Goal: Transaction & Acquisition: Obtain resource

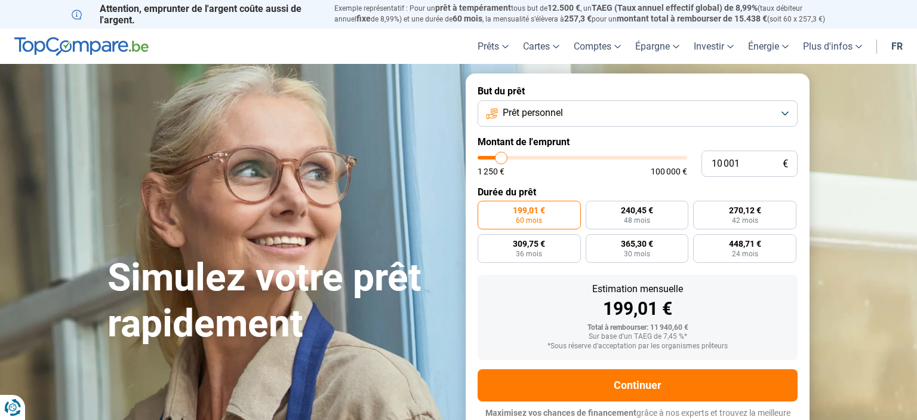
click at [636, 124] on button "Prêt personnel" at bounding box center [637, 113] width 320 height 26
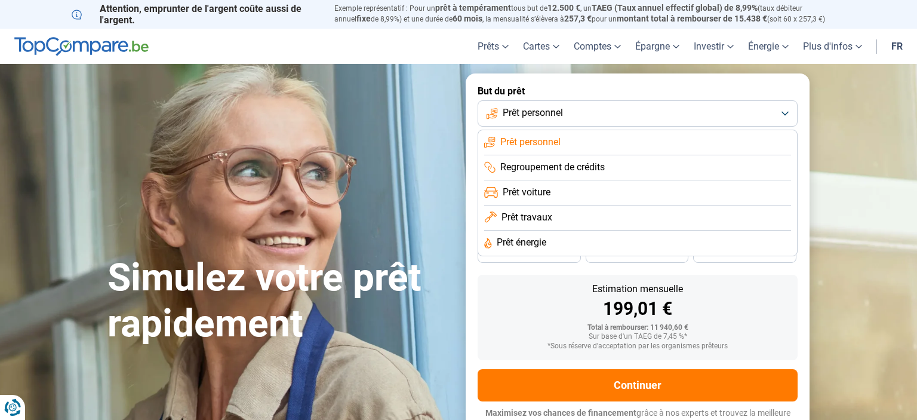
click at [543, 199] on span "Prêt voiture" at bounding box center [527, 192] width 48 height 13
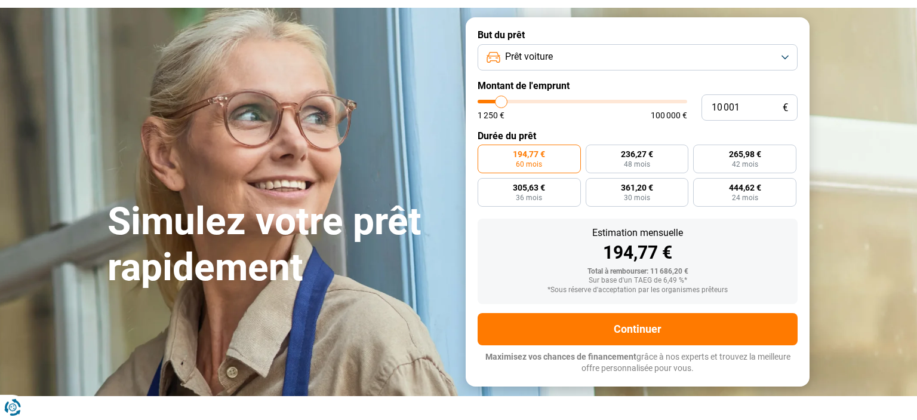
scroll to position [57, 0]
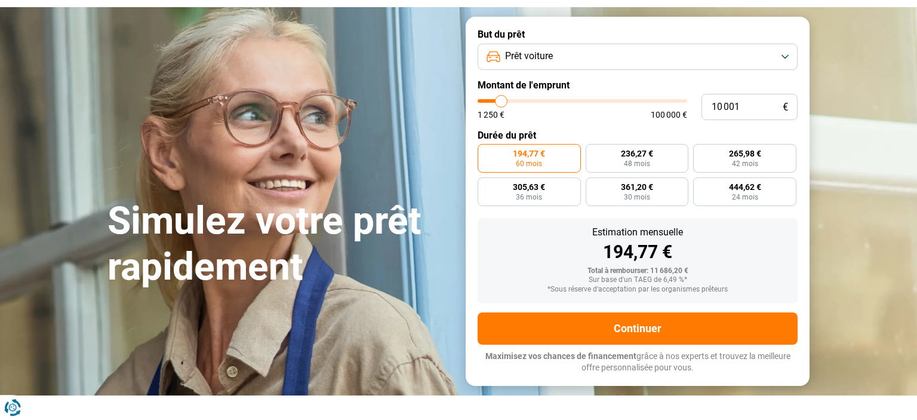
type input "10 750"
type input "10750"
type input "10 500"
type input "10500"
type input "10 250"
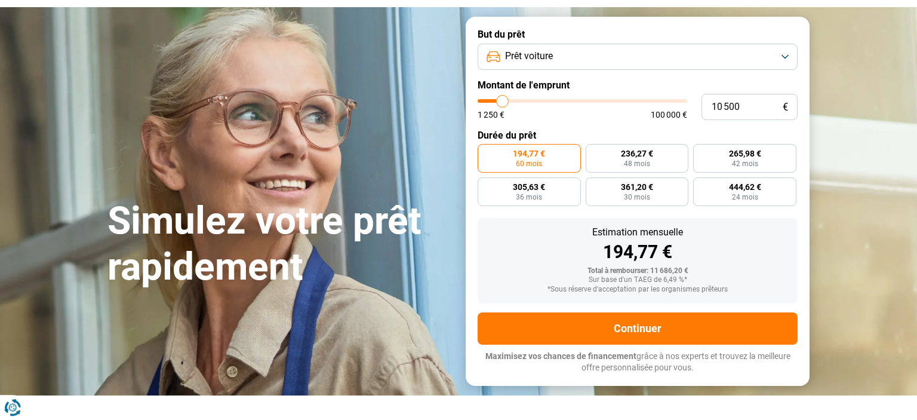
type input "10250"
type input "9 750"
type input "9750"
type input "8 500"
type input "8500"
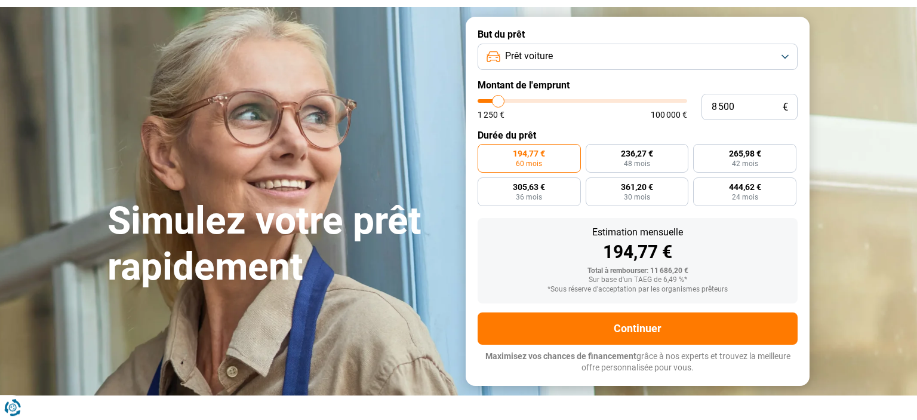
type input "7 250"
type input "7250"
type input "6 250"
type input "6250"
type input "5 750"
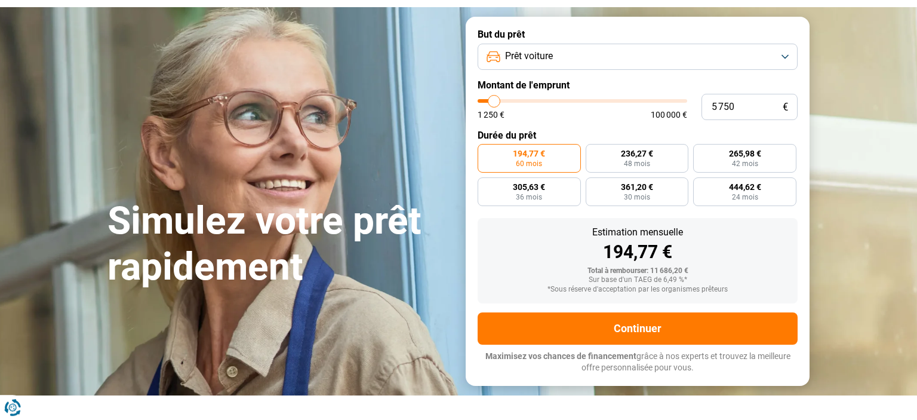
type input "5750"
type input "5 500"
type input "5500"
type input "5 250"
type input "5250"
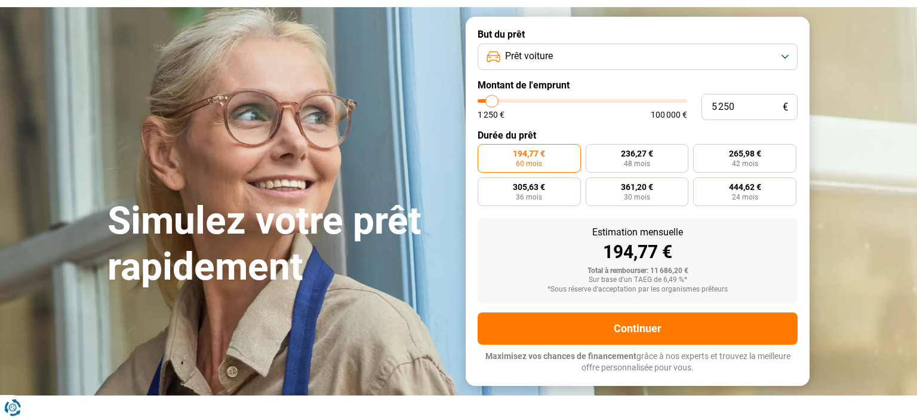
type input "5 000"
type input "5000"
type input "4 750"
type input "4750"
type input "4 500"
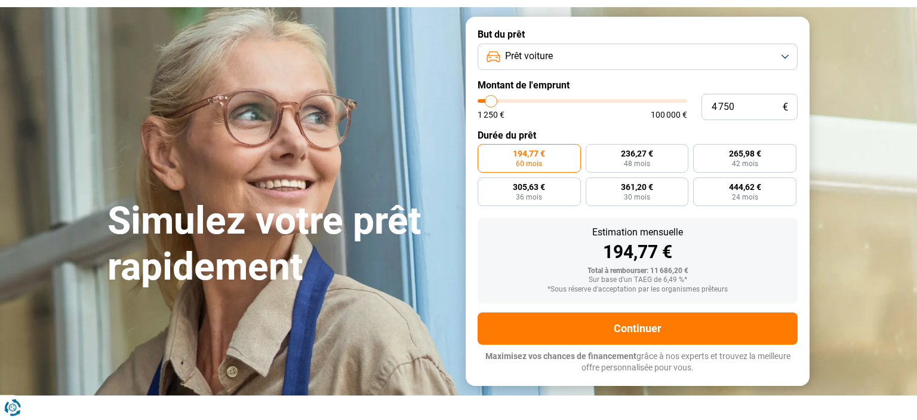
type input "4500"
type input "4 250"
type input "4250"
type input "4 000"
type input "4000"
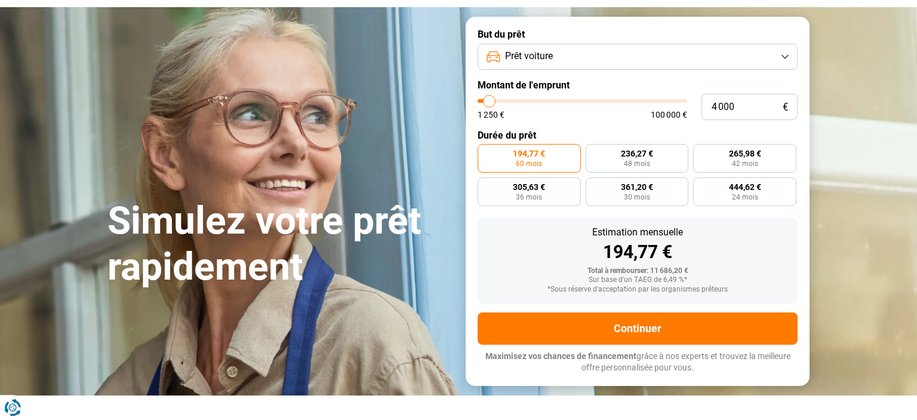
type input "4 250"
type input "4250"
type input "4 500"
type input "4500"
type input "4 750"
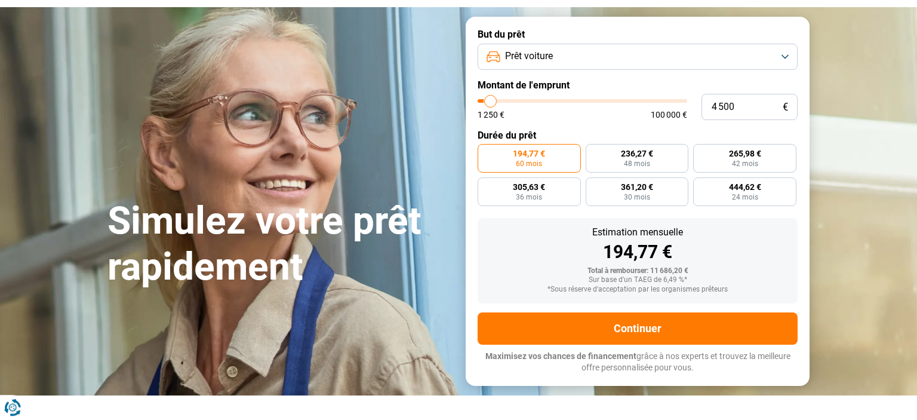
type input "4750"
type input "5 000"
type input "5000"
type input "5 250"
type input "5250"
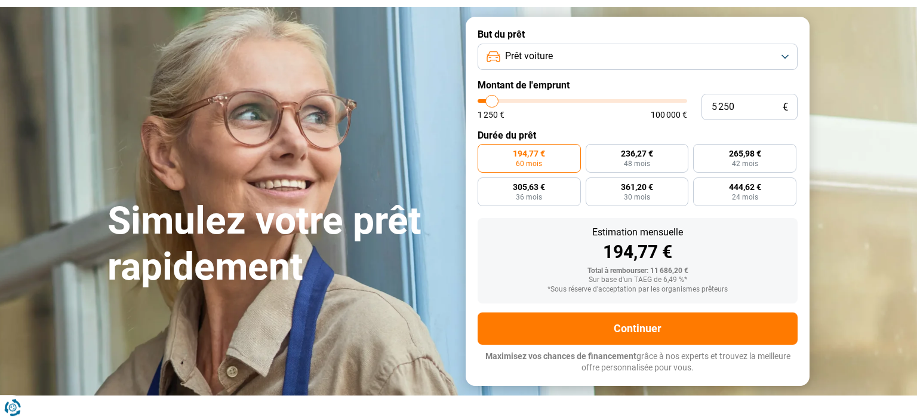
type input "5 500"
type input "5500"
type input "5 750"
type input "5750"
type input "6 000"
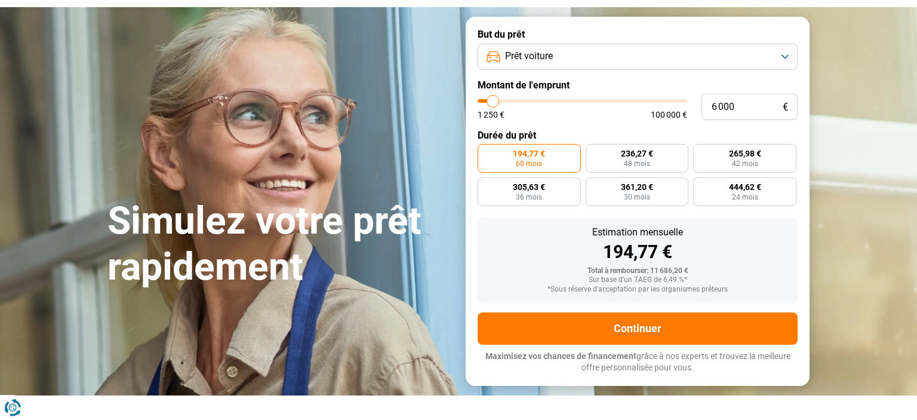
type input "6000"
type input "6 250"
type input "6250"
type input "6 500"
type input "6500"
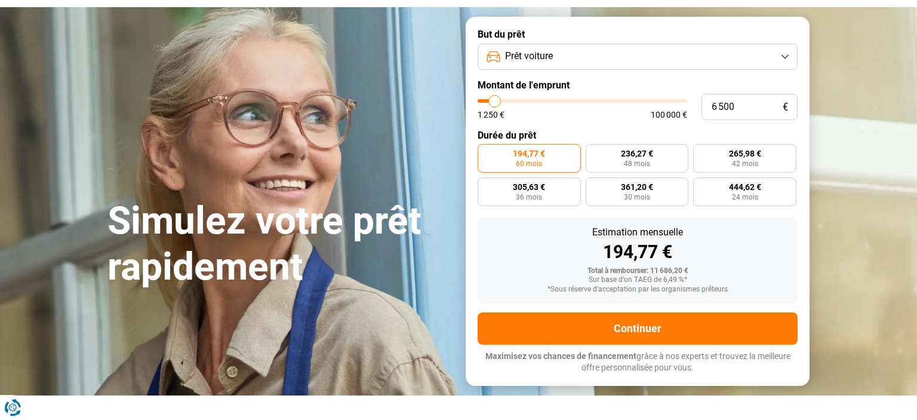
type input "6 750"
type input "6750"
type input "7 000"
type input "7000"
type input "7 250"
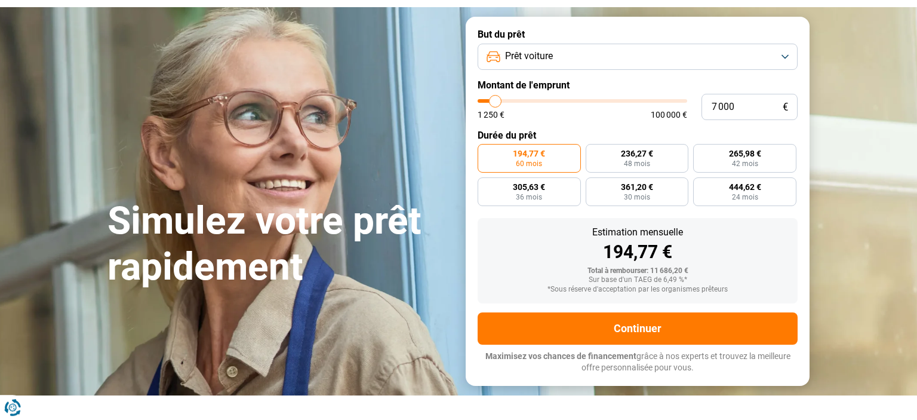
type input "7250"
type input "7 500"
type input "7500"
type input "7 750"
type input "7750"
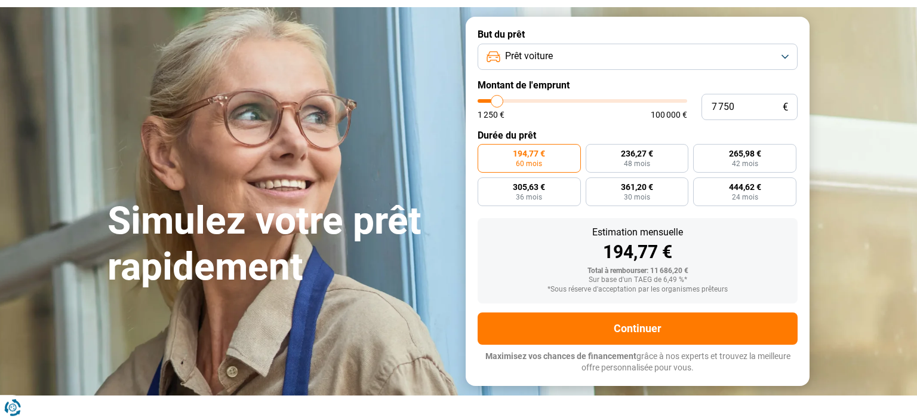
type input "8 000"
type input "8000"
type input "8 250"
type input "8250"
type input "8 500"
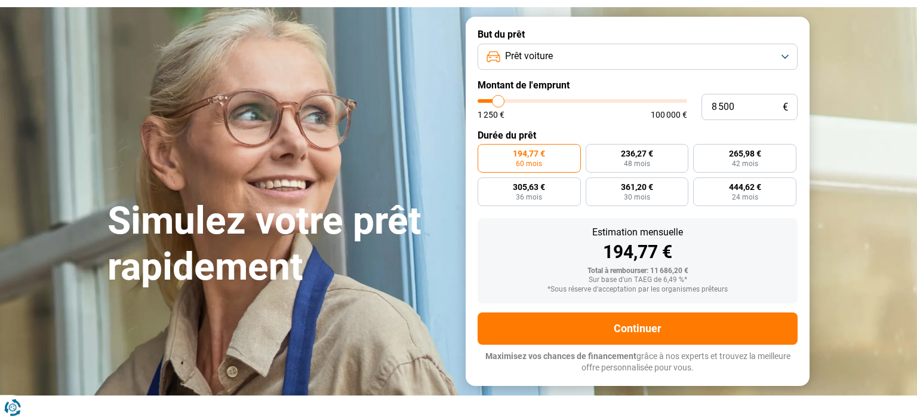
type input "8500"
click at [501, 103] on input "range" at bounding box center [582, 101] width 210 height 4
radio input "true"
type input "12 750"
type input "12500"
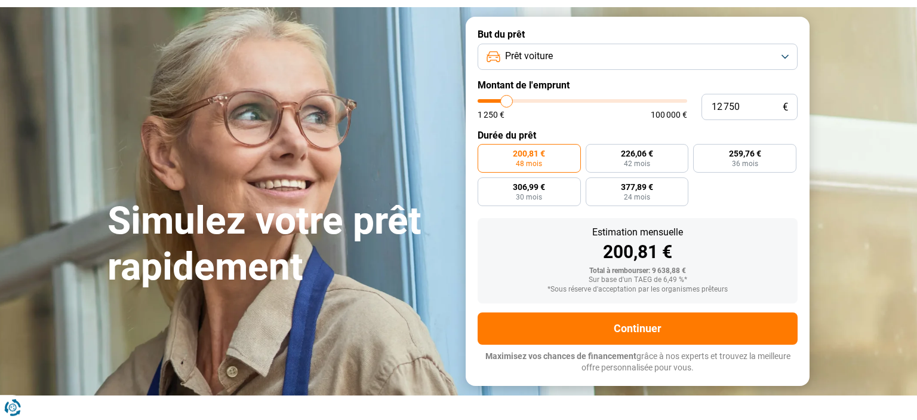
click at [509, 103] on input "range" at bounding box center [582, 101] width 210 height 4
type input "12 500"
radio input "false"
type input "9 000"
type input "9000"
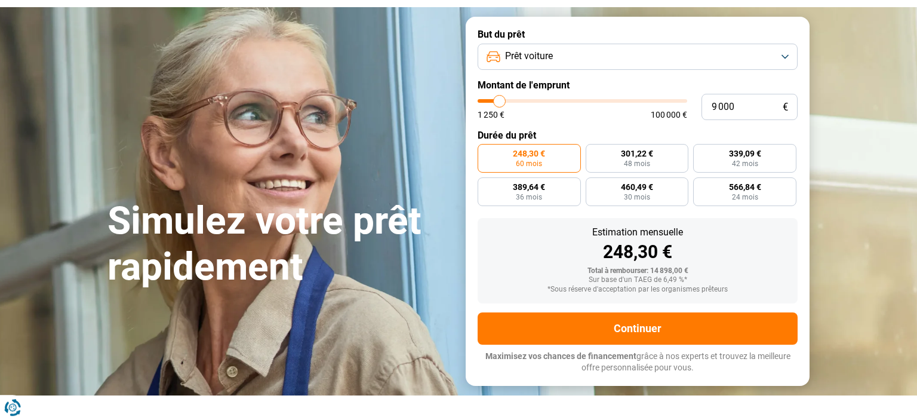
click at [503, 103] on input "range" at bounding box center [582, 101] width 210 height 4
radio input "true"
type input "13 750"
type input "13500"
click at [511, 103] on input "range" at bounding box center [582, 101] width 210 height 4
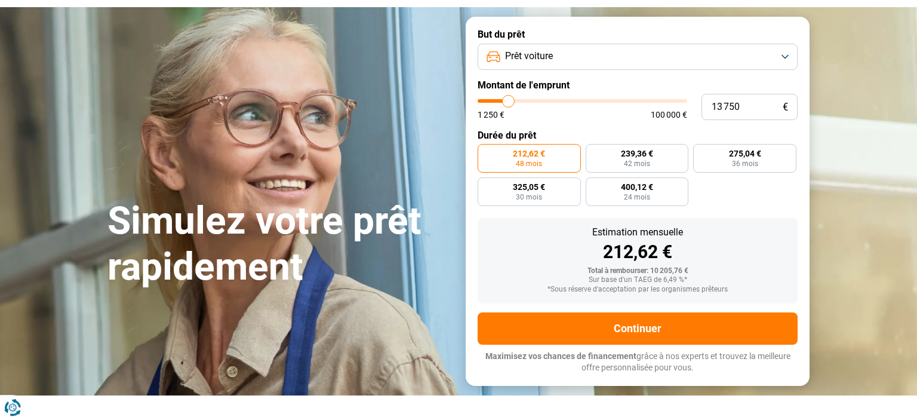
type input "13 500"
radio input "false"
type input "8 750"
type input "8500"
click at [501, 103] on input "range" at bounding box center [582, 101] width 210 height 4
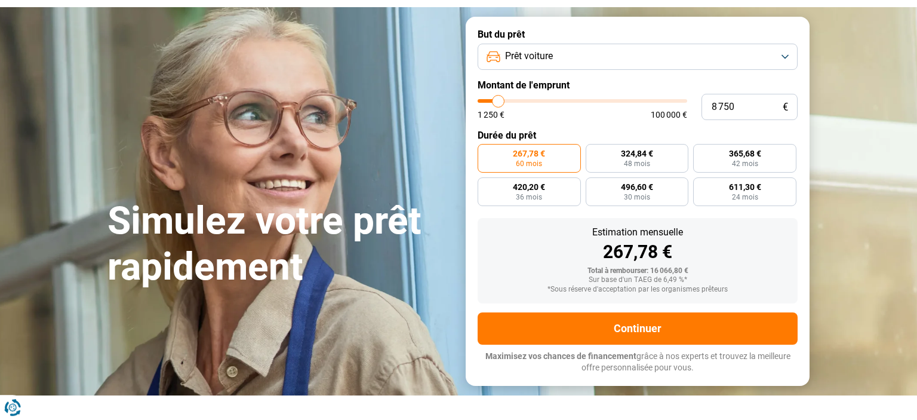
type input "8 500"
radio input "true"
type input "13 000"
type input "12750"
click at [510, 103] on input "range" at bounding box center [582, 101] width 210 height 4
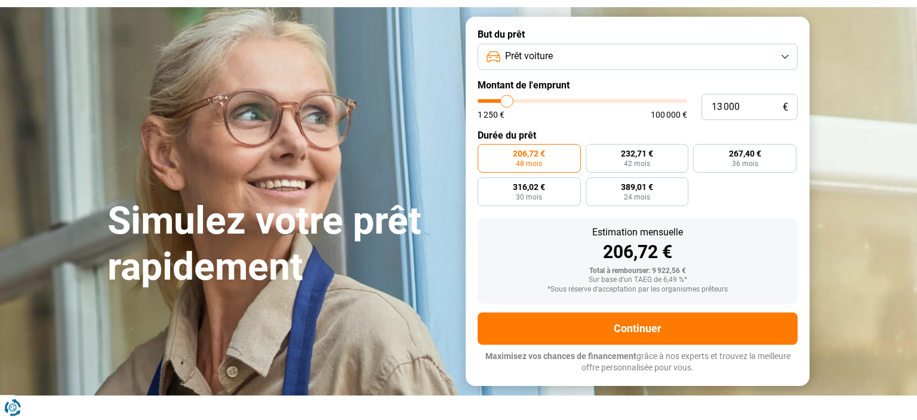
type input "12 750"
radio input "false"
type input "8 750"
type input "8500"
click at [501, 103] on input "range" at bounding box center [582, 101] width 210 height 4
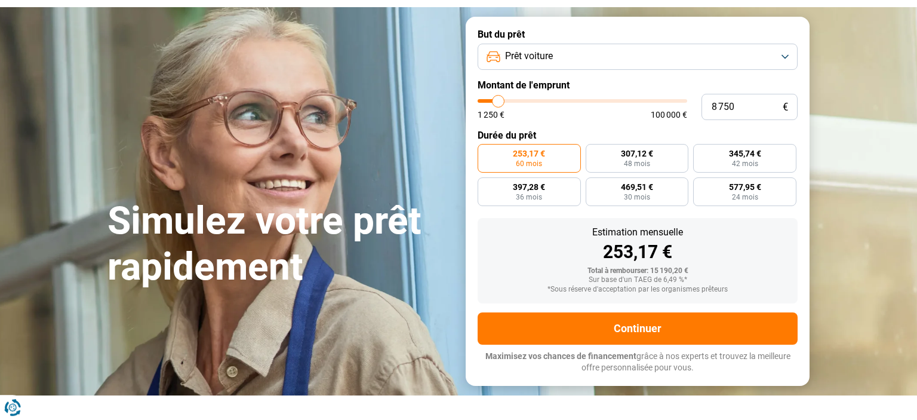
type input "8 500"
radio input "true"
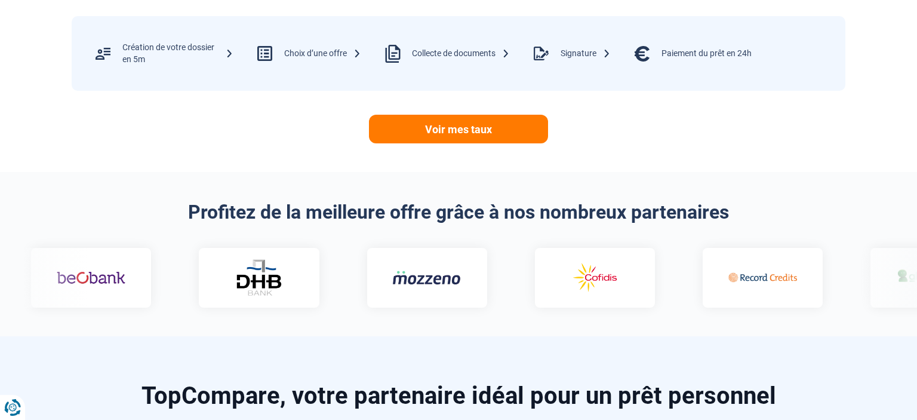
scroll to position [606, 0]
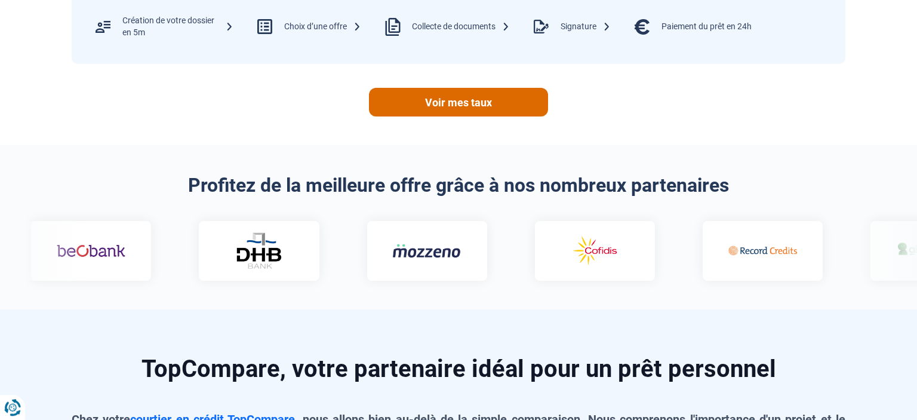
click at [464, 116] on link "Voir mes taux" at bounding box center [458, 102] width 179 height 29
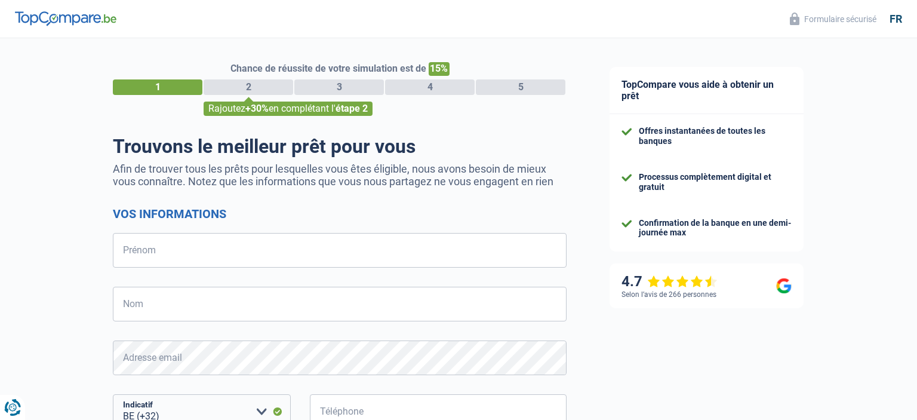
select select "32"
